Goal: Transaction & Acquisition: Download file/media

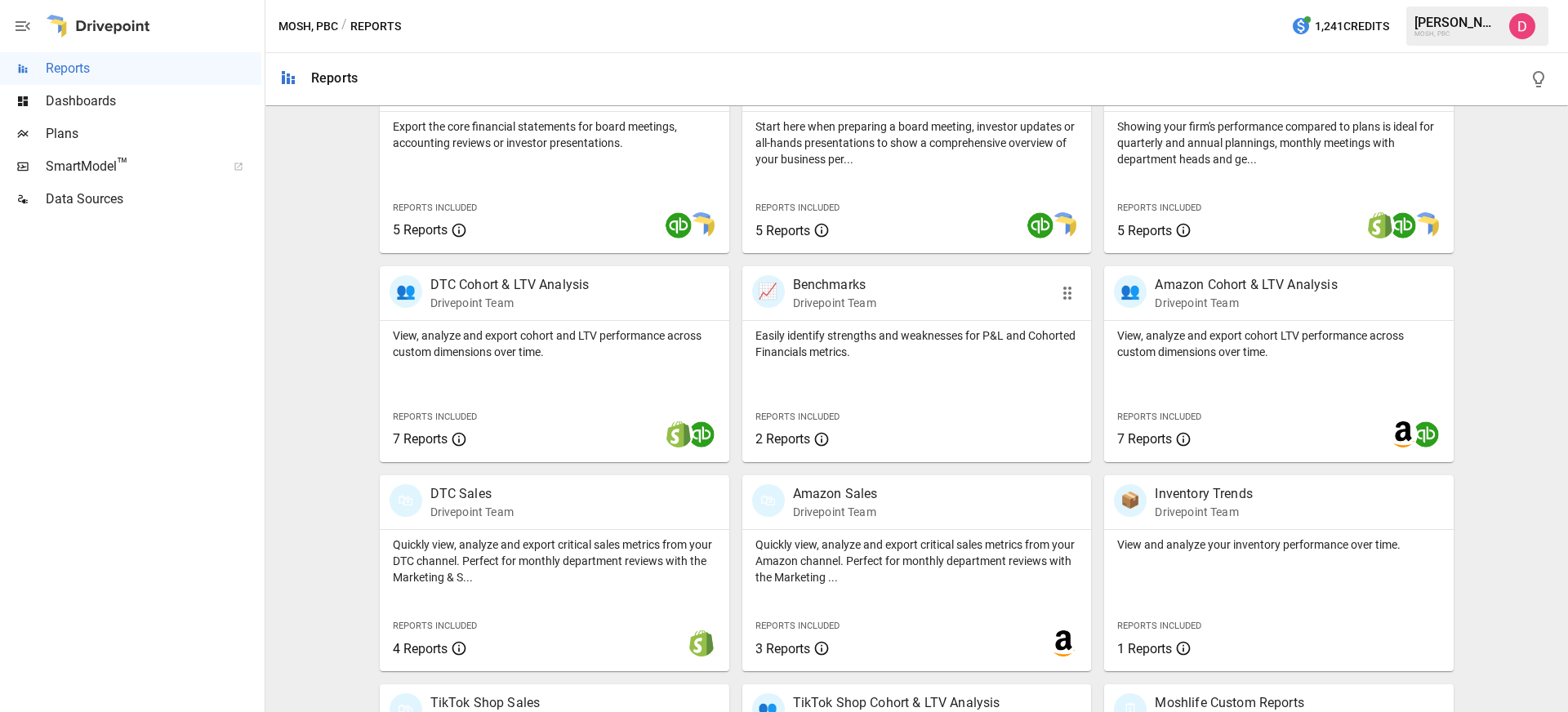
scroll to position [401, 0]
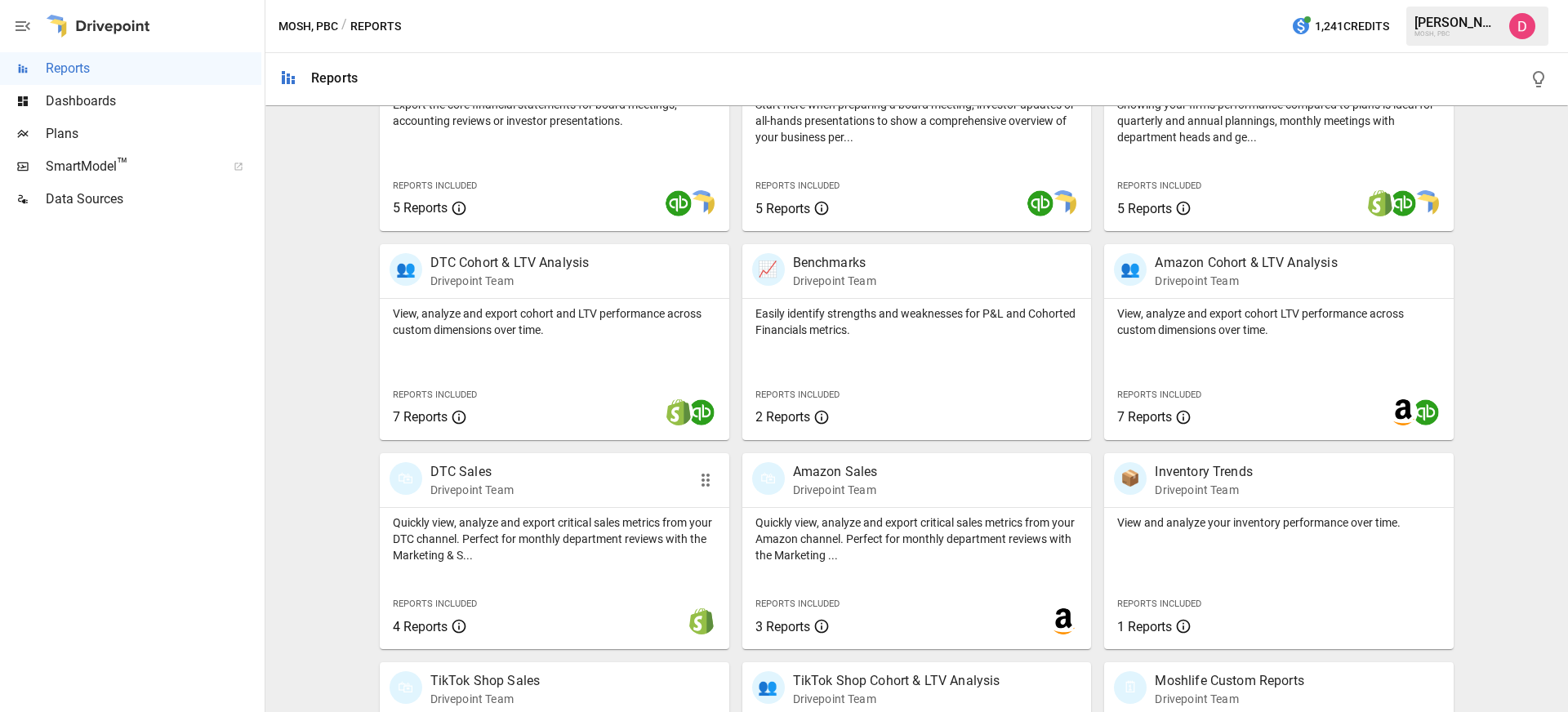
click at [678, 503] on div "🛍 DTC Sales Drivepoint Team" at bounding box center [554, 480] width 349 height 54
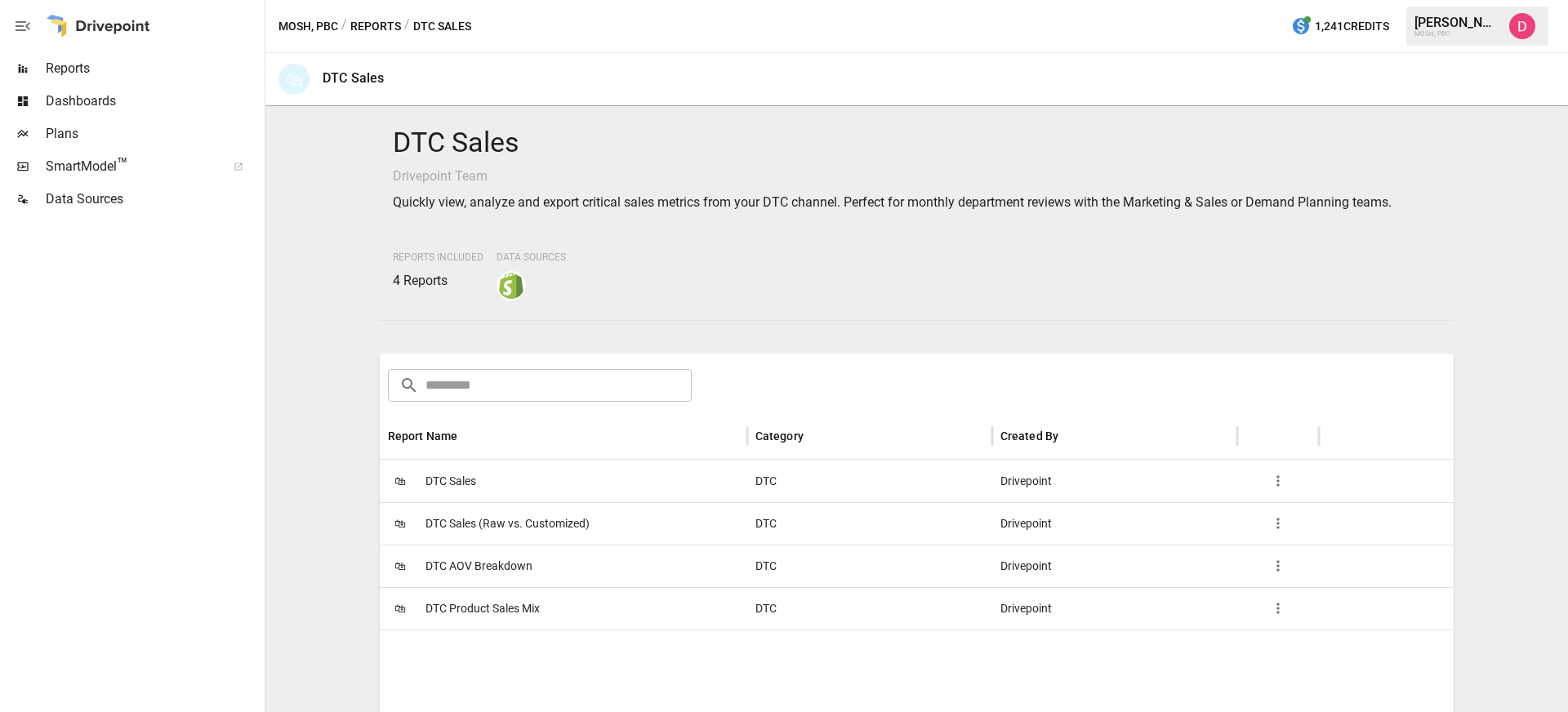
click at [652, 620] on div "🛍 DTC Product Sales Mix" at bounding box center [563, 608] width 367 height 43
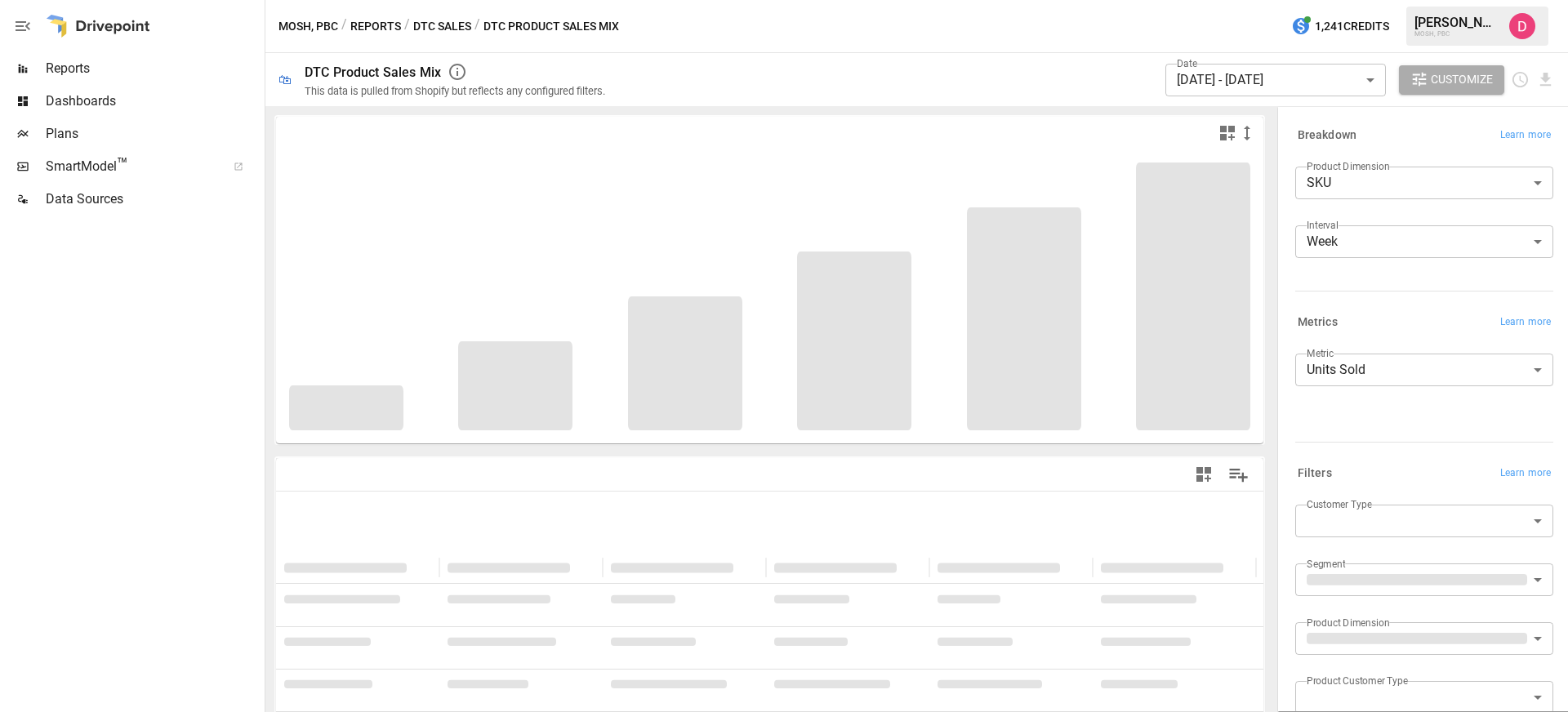
click at [1343, 0] on body "**********" at bounding box center [784, 0] width 1568 height 0
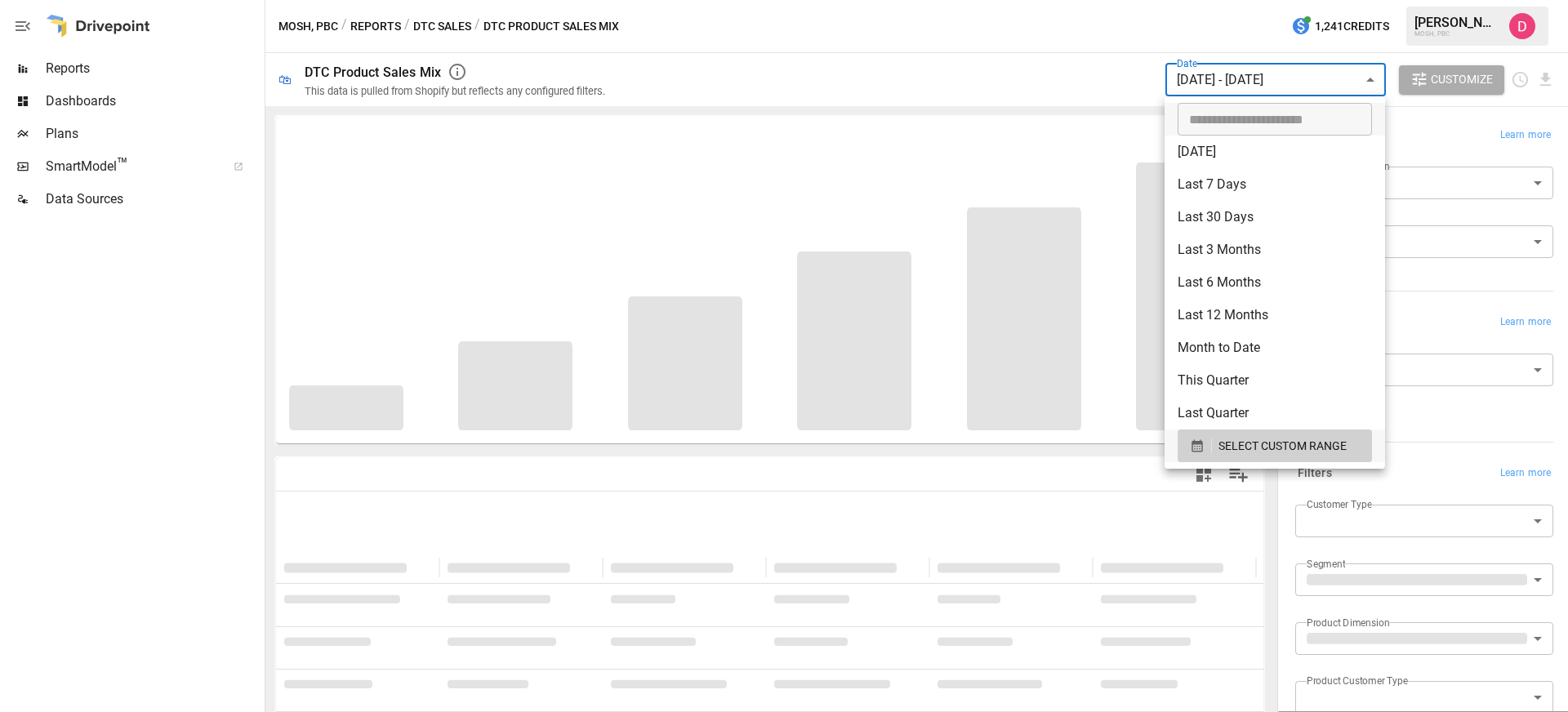
click at [1211, 89] on div at bounding box center [784, 356] width 1568 height 712
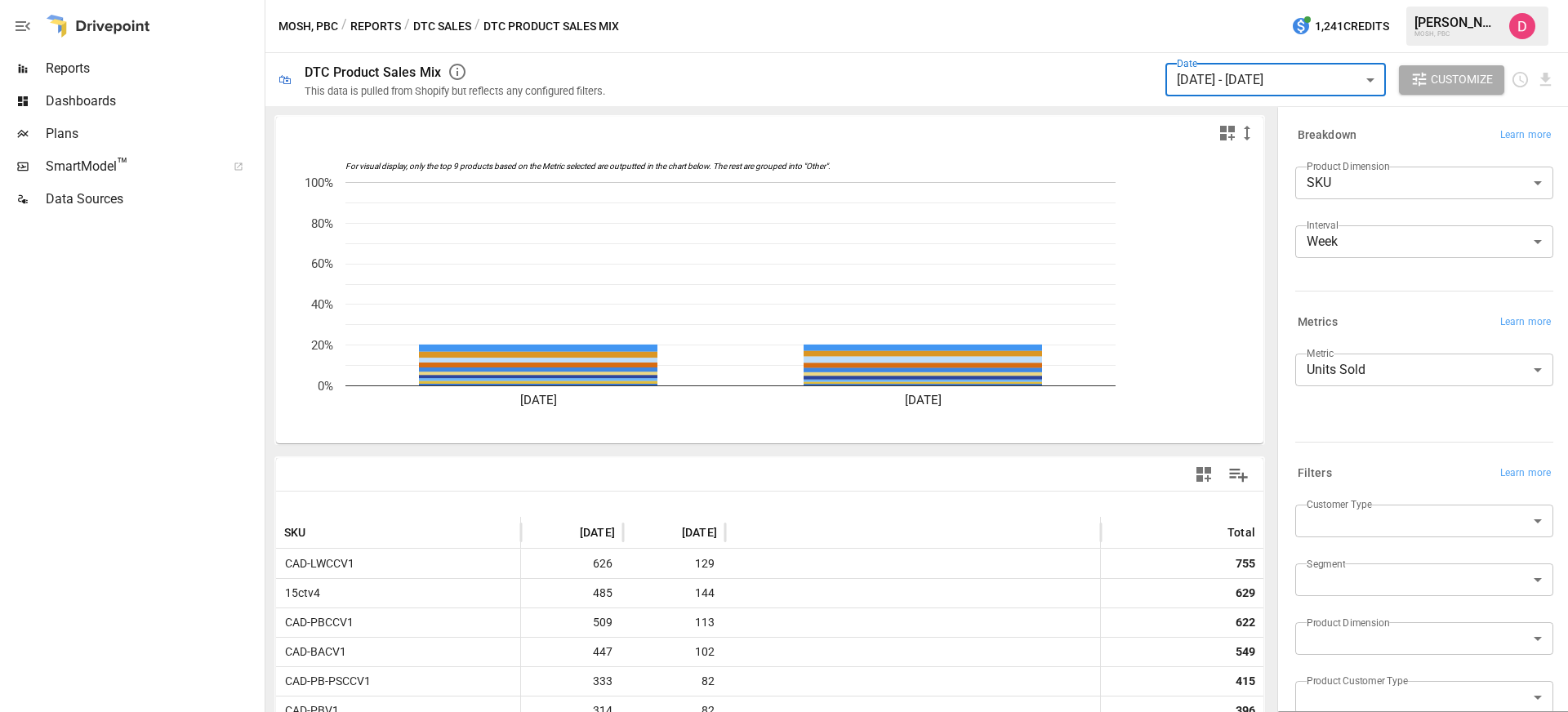
click at [1205, 0] on body "Reports Dashboards Plans SmartModel ™ Data Sources MOSH, PBC / Reports / DTC Sa…" at bounding box center [784, 0] width 1568 height 0
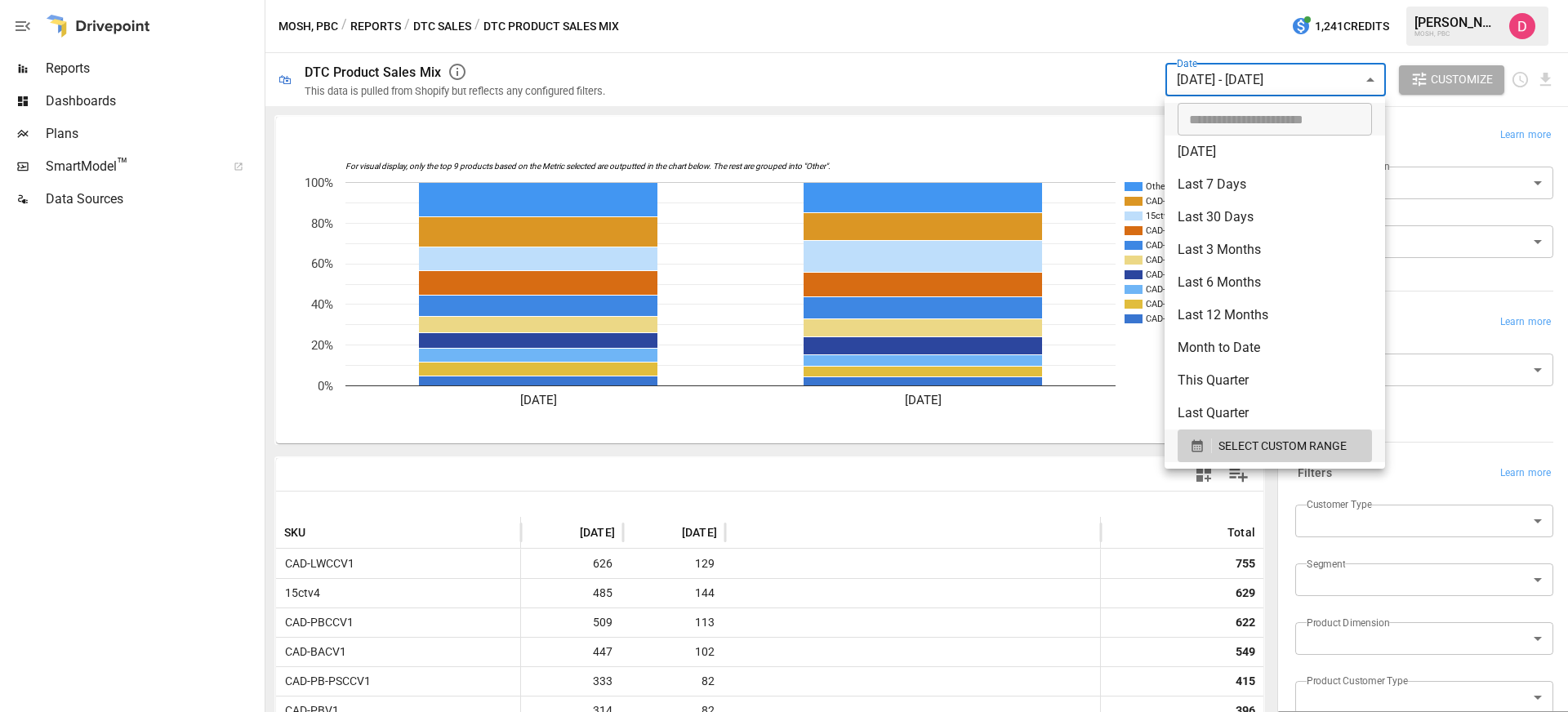
click at [1200, 84] on div at bounding box center [784, 356] width 1568 height 712
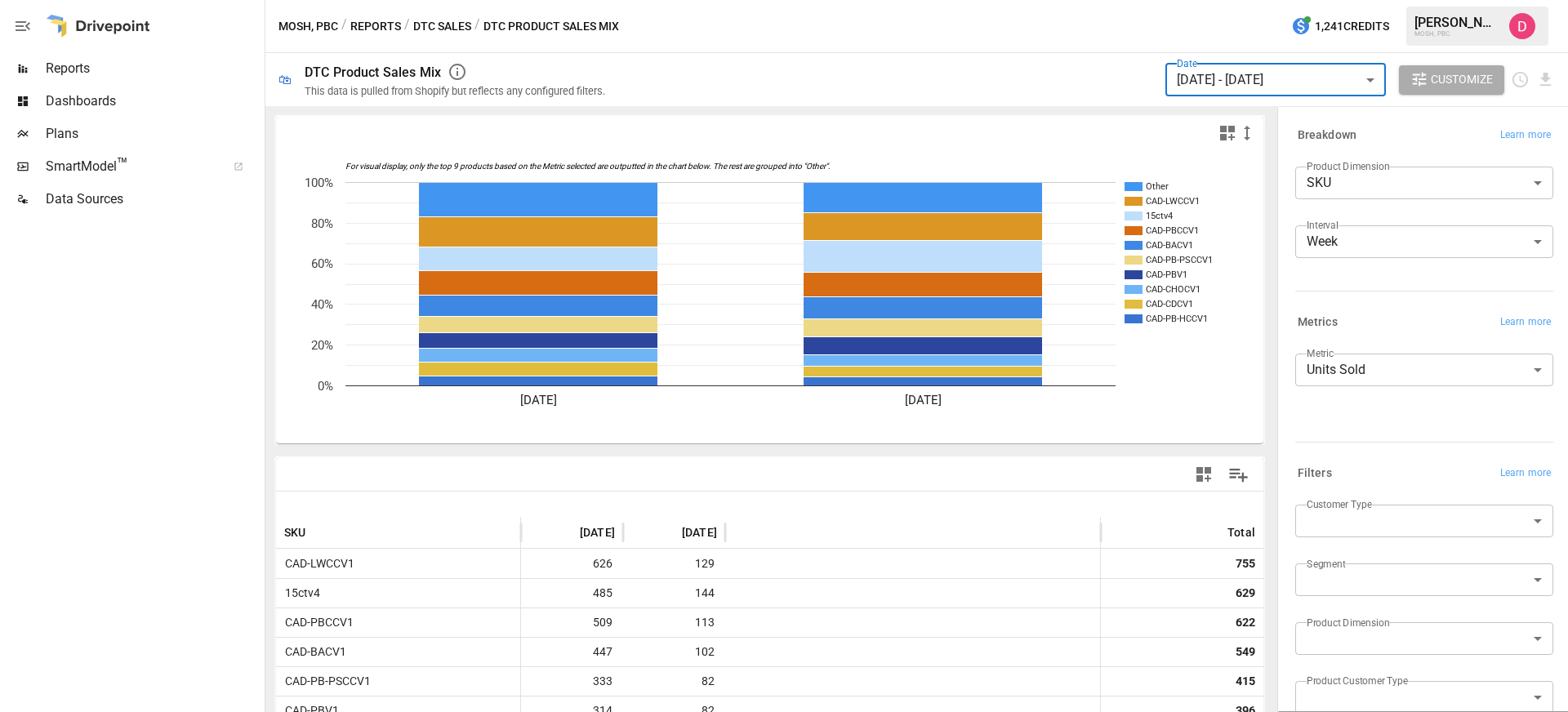
click at [1196, 0] on body "Reports Dashboards Plans SmartModel ™ Data Sources MOSH, PBC / Reports / DTC Sa…" at bounding box center [784, 0] width 1568 height 0
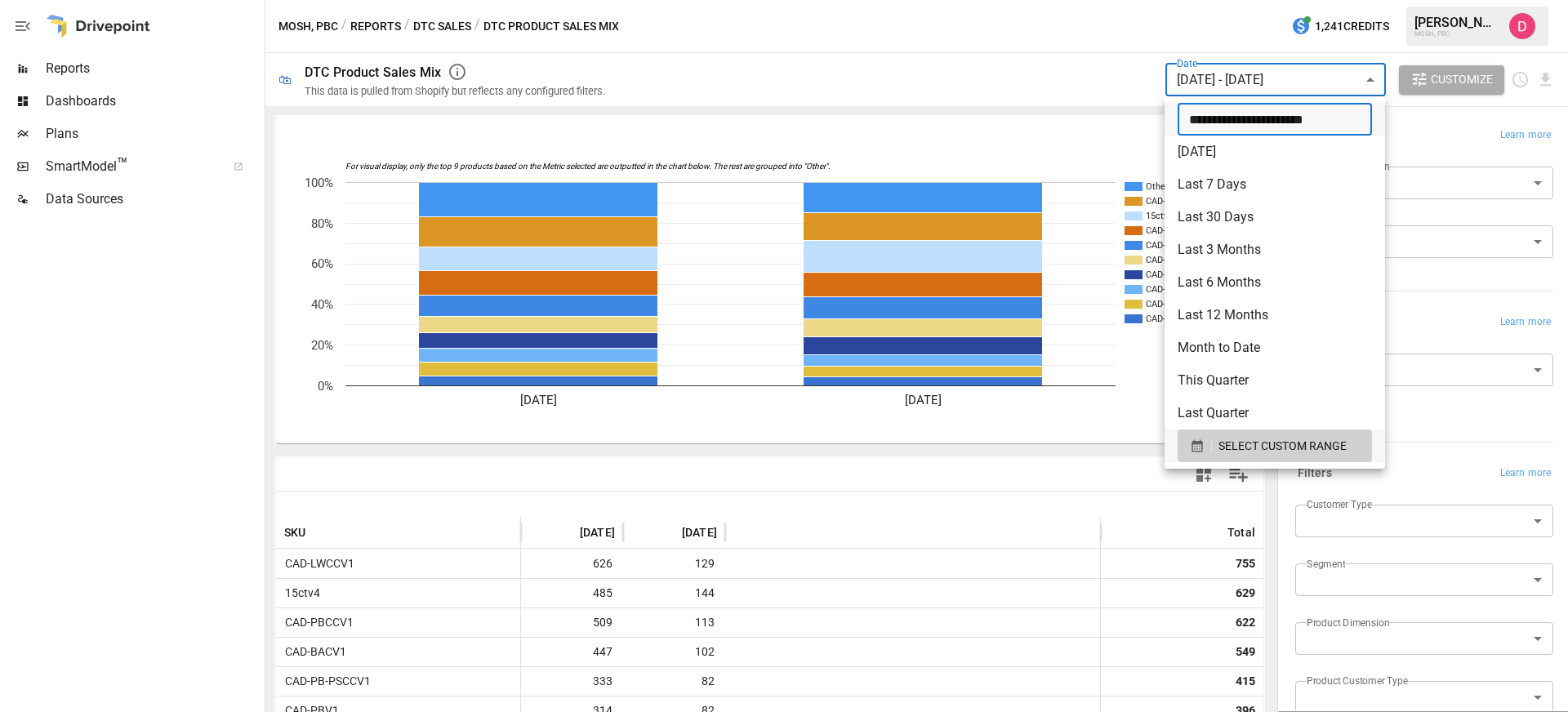
click at [1206, 123] on input "**********" at bounding box center [1268, 119] width 183 height 32
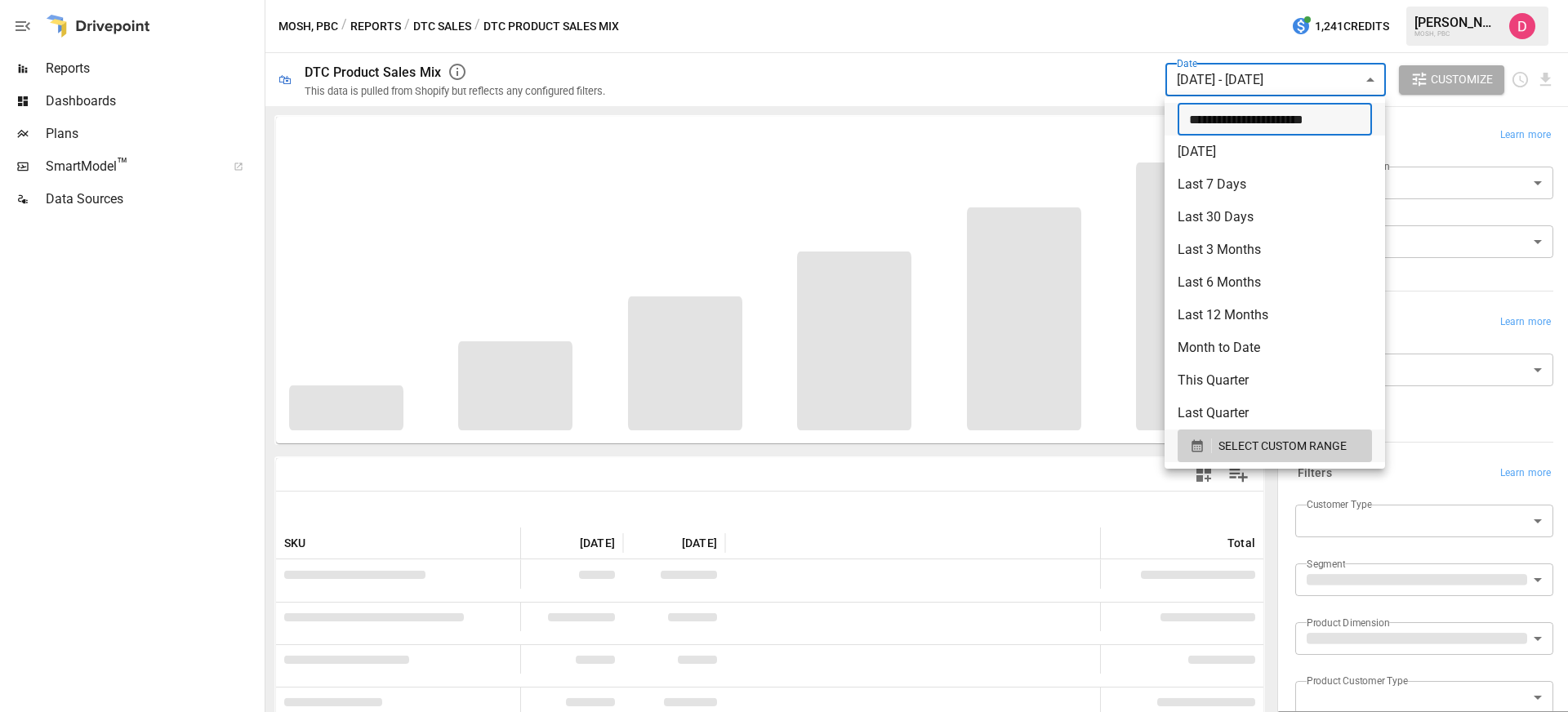
type input "**********"
click at [1050, 31] on div at bounding box center [784, 356] width 1568 height 712
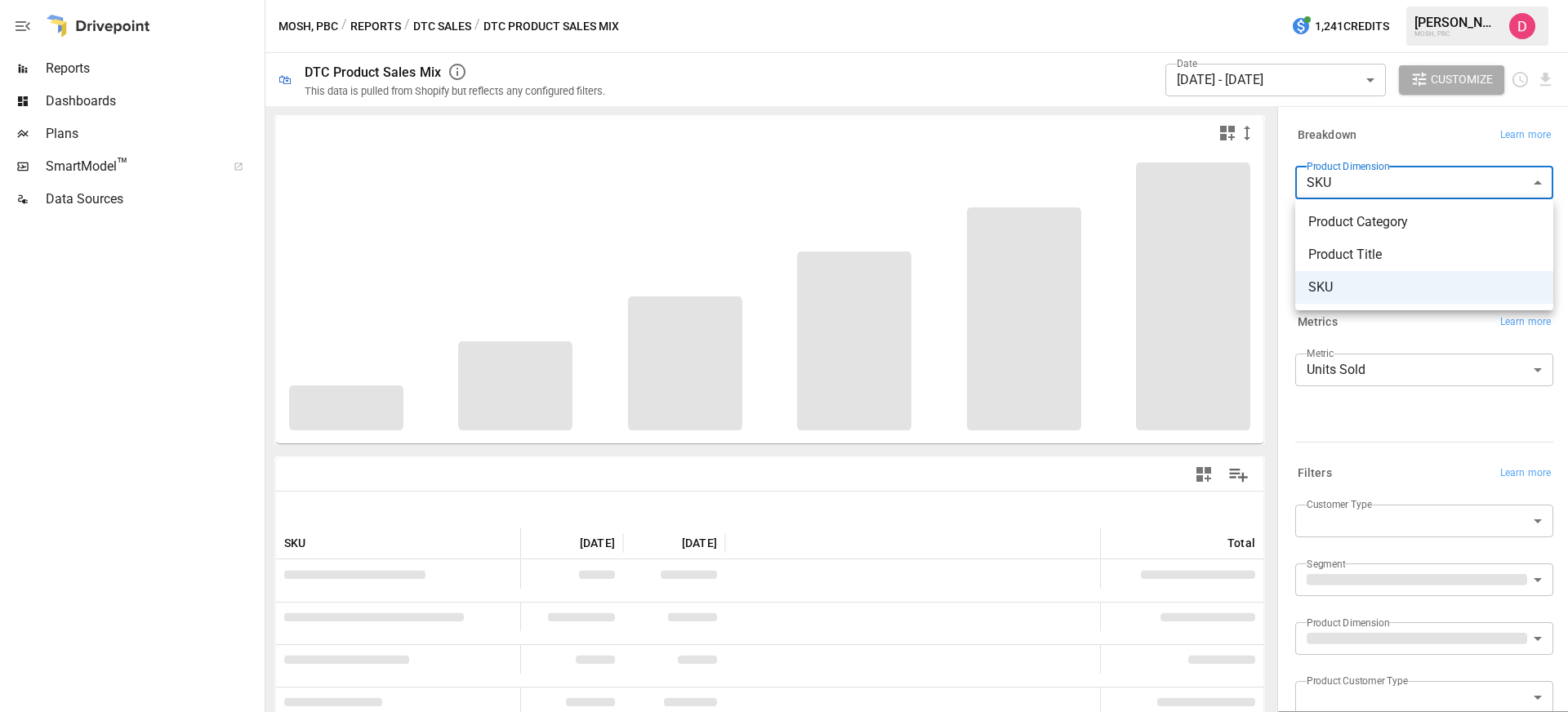
click at [1375, 0] on body "Reports Dashboards Plans SmartModel ™ Data Sources MOSH, PBC / Reports / DTC Sa…" at bounding box center [784, 0] width 1568 height 0
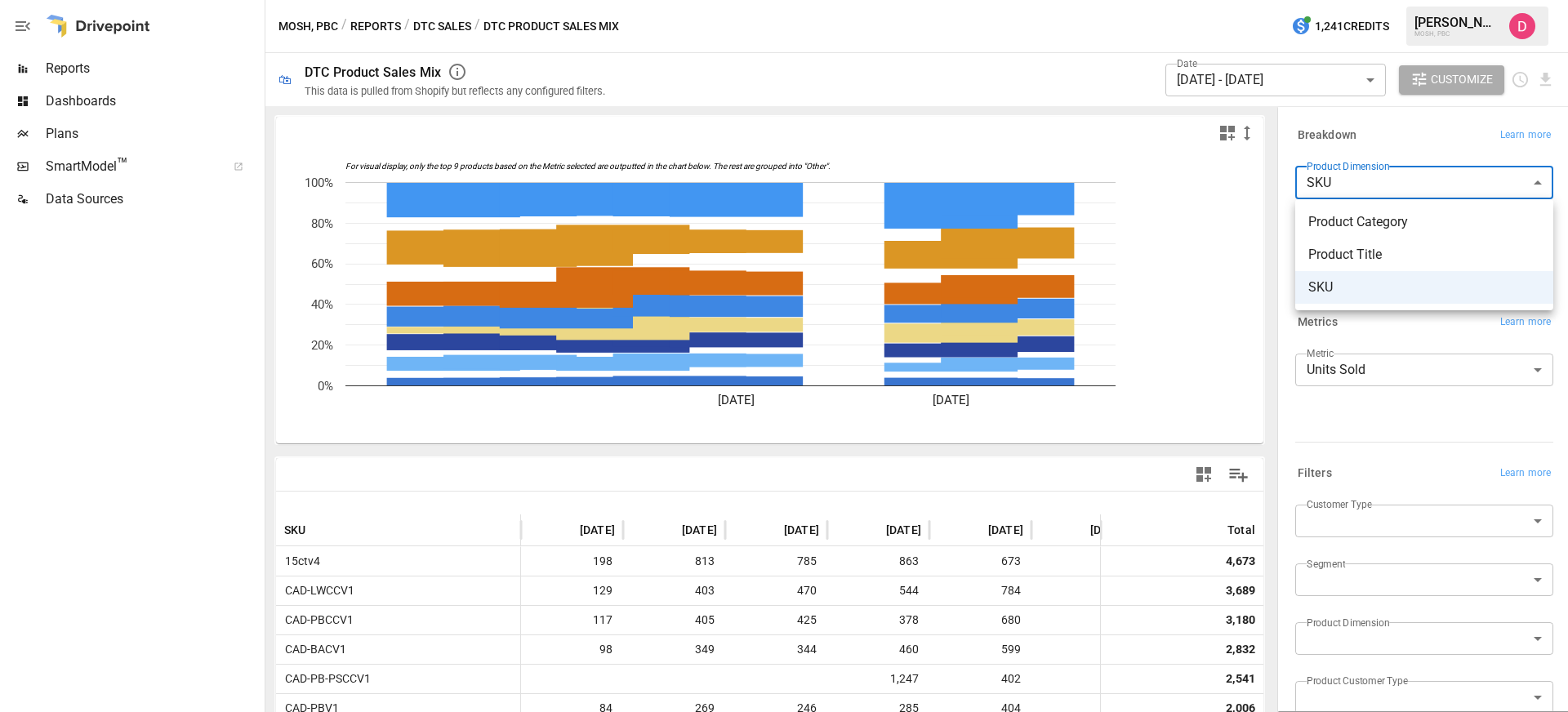
click at [1355, 262] on span "Product Title" at bounding box center [1424, 254] width 232 height 20
type input "**********"
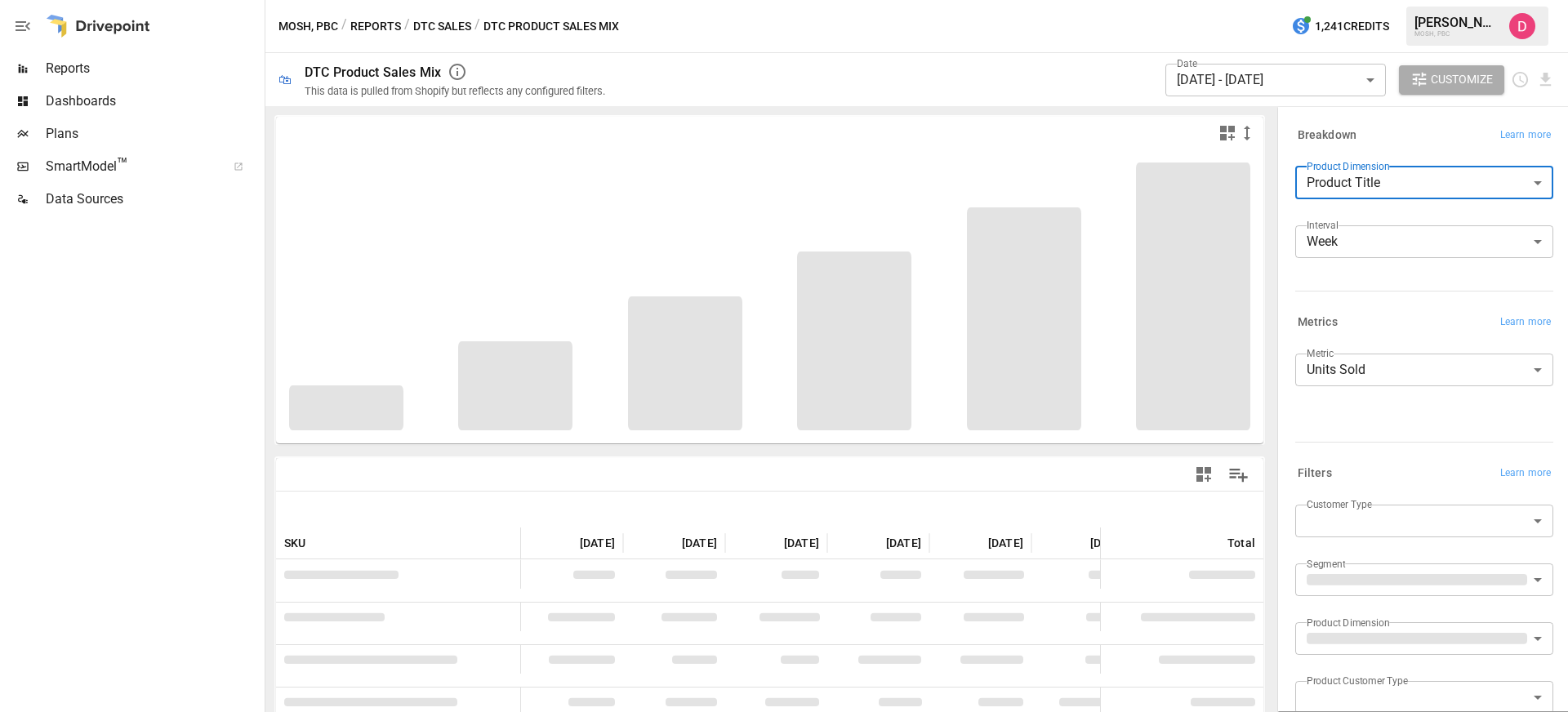
click at [1356, 0] on body "Reports Dashboards Plans SmartModel ™ Data Sources MOSH, PBC / Reports / DTC Sa…" at bounding box center [784, 0] width 1568 height 0
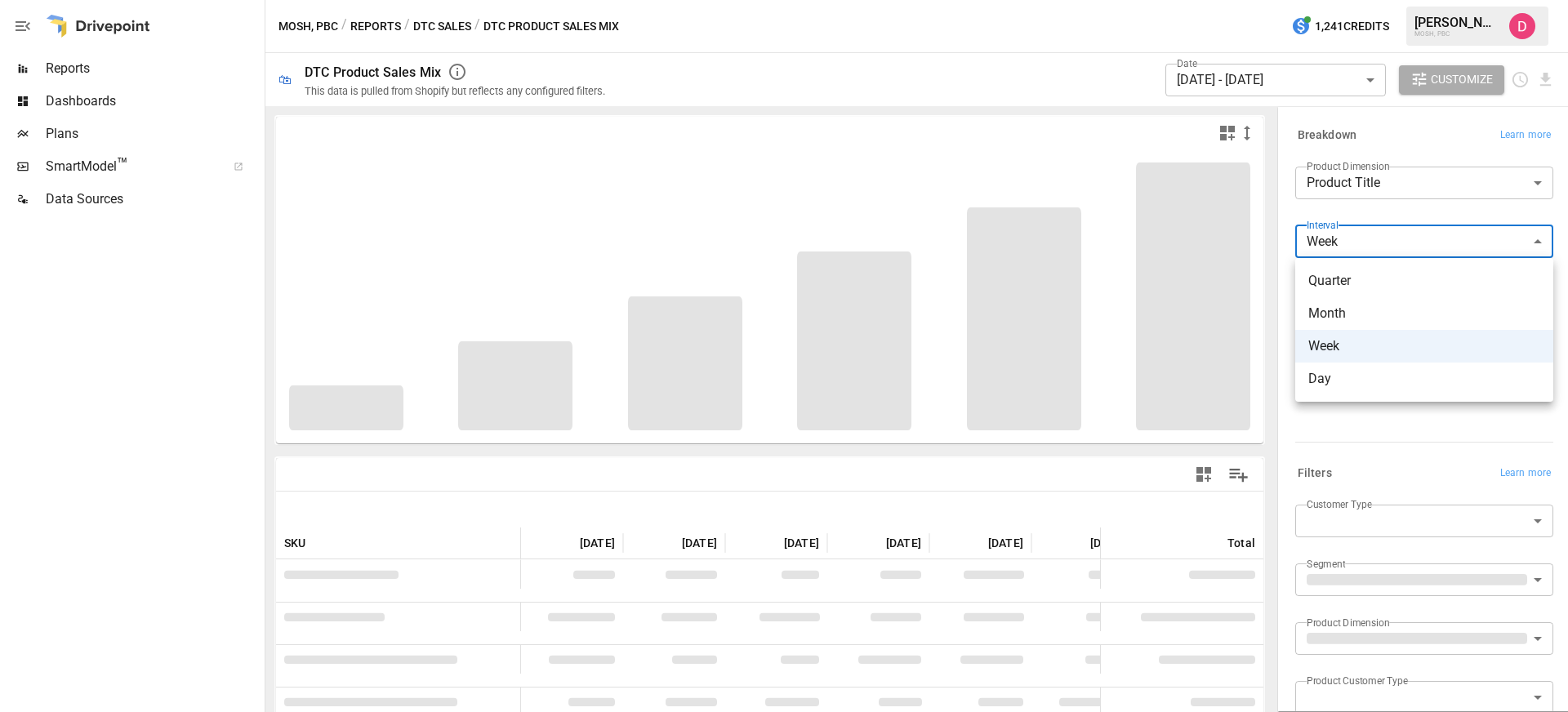
click at [1345, 356] on li "Week" at bounding box center [1423, 346] width 258 height 32
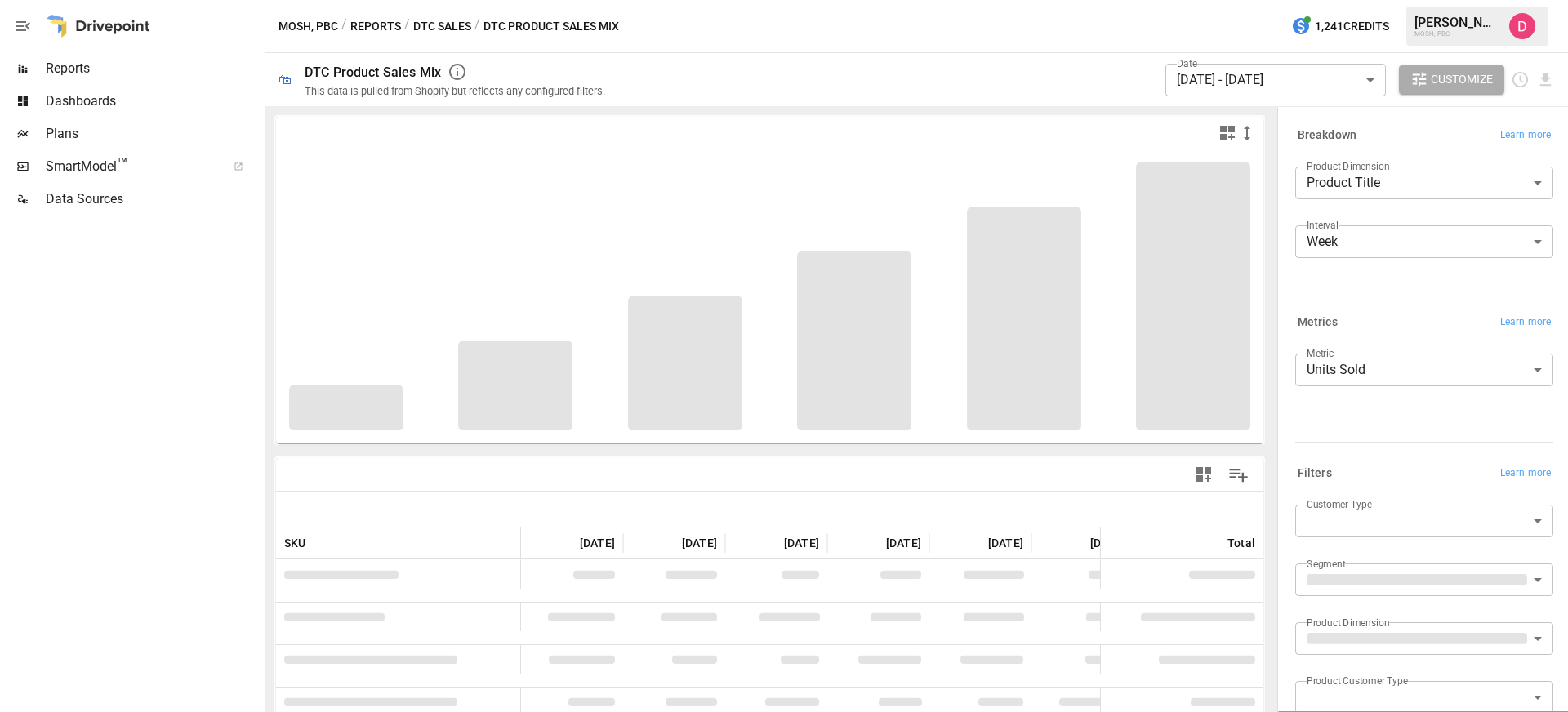
click at [1340, 475] on div "Filters Learn more" at bounding box center [1423, 474] width 258 height 23
drag, startPoint x: 1386, startPoint y: 287, endPoint x: 1388, endPoint y: 246, distance: 41.0
click at [1386, 287] on div at bounding box center [1421, 288] width 265 height 8
click at [1382, 0] on body "Reports Dashboards Plans SmartModel ™ Data Sources MOSH, PBC / Reports / DTC Sa…" at bounding box center [784, 0] width 1568 height 0
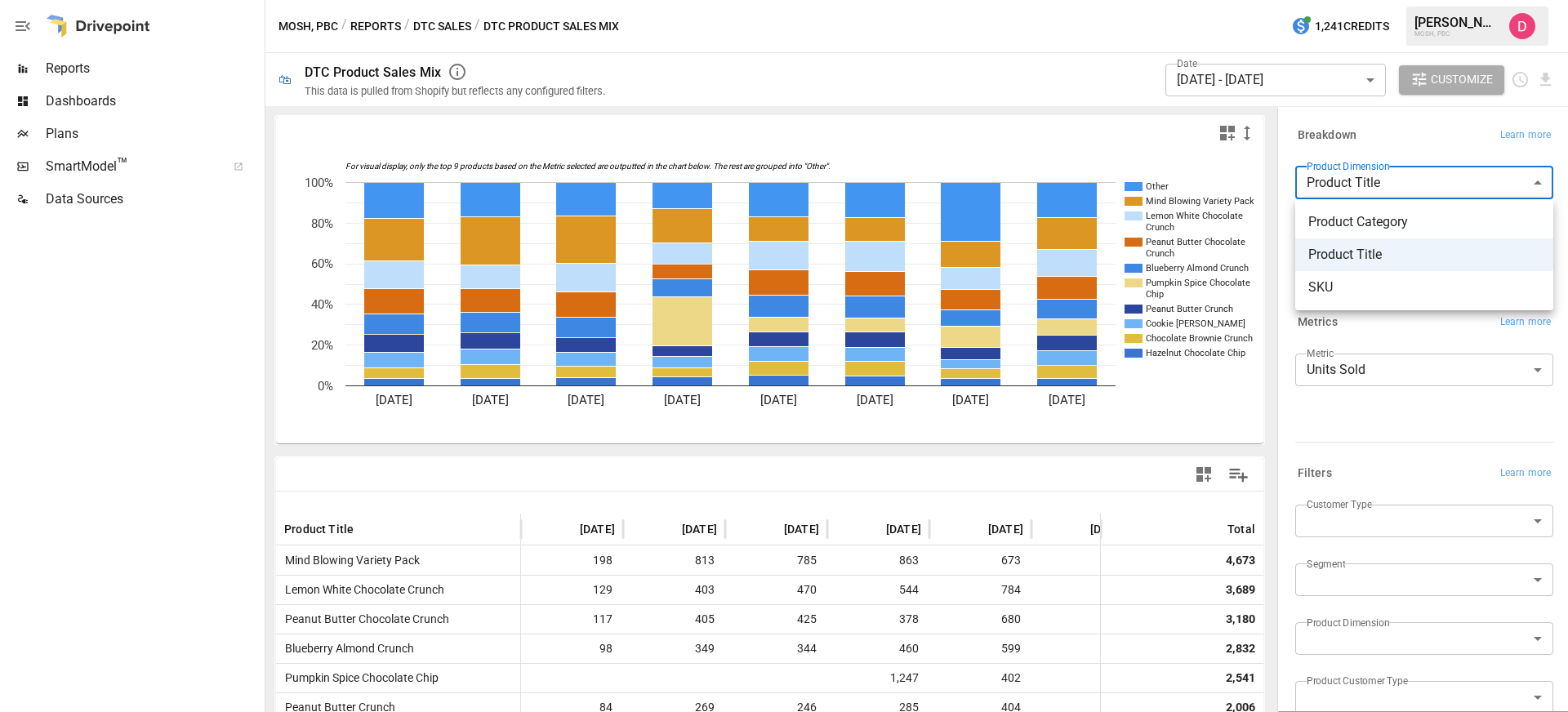
click at [1362, 337] on div at bounding box center [784, 356] width 1568 height 712
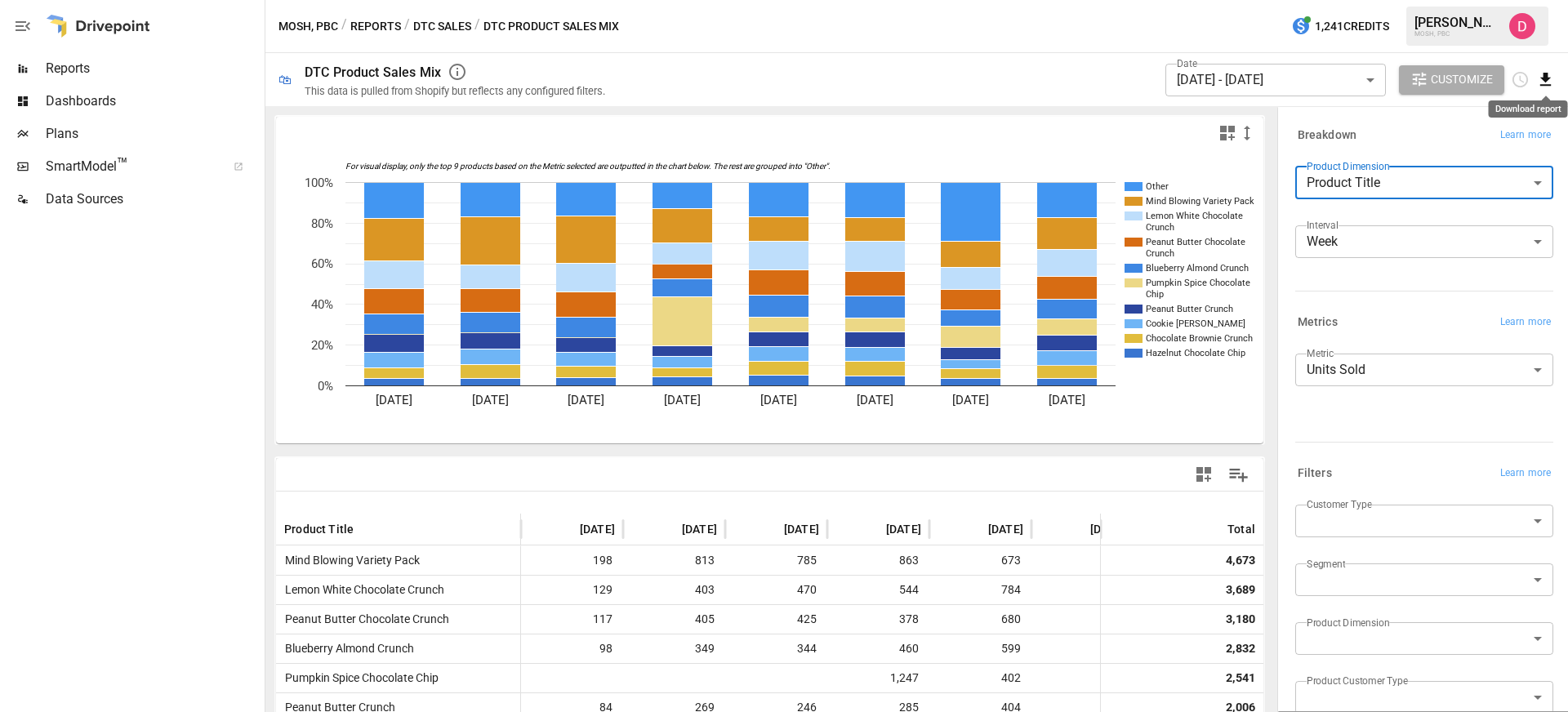
click at [1547, 81] on icon "Download report" at bounding box center [1545, 80] width 19 height 19
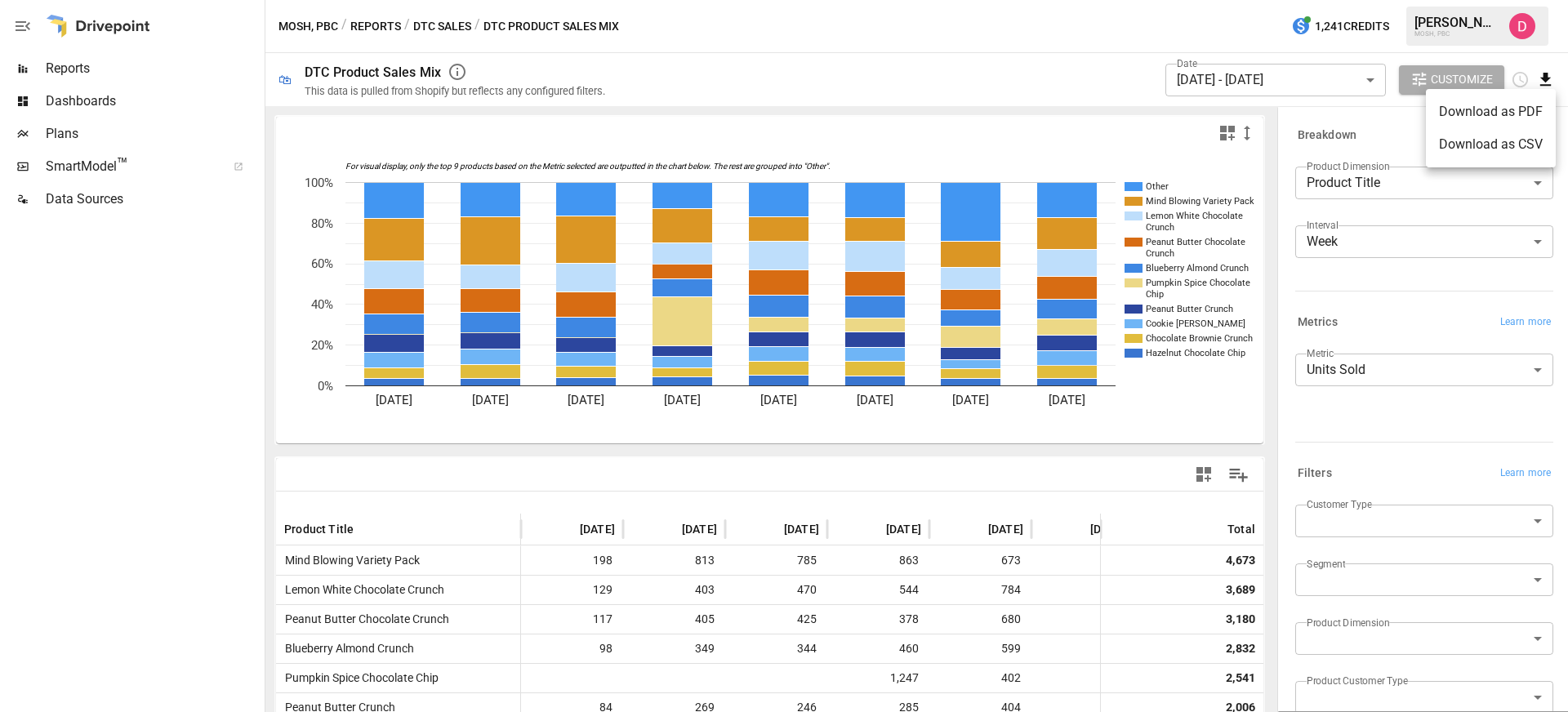
click at [1512, 159] on li "Download as CSV" at bounding box center [1490, 145] width 129 height 32
